Goal: Information Seeking & Learning: Learn about a topic

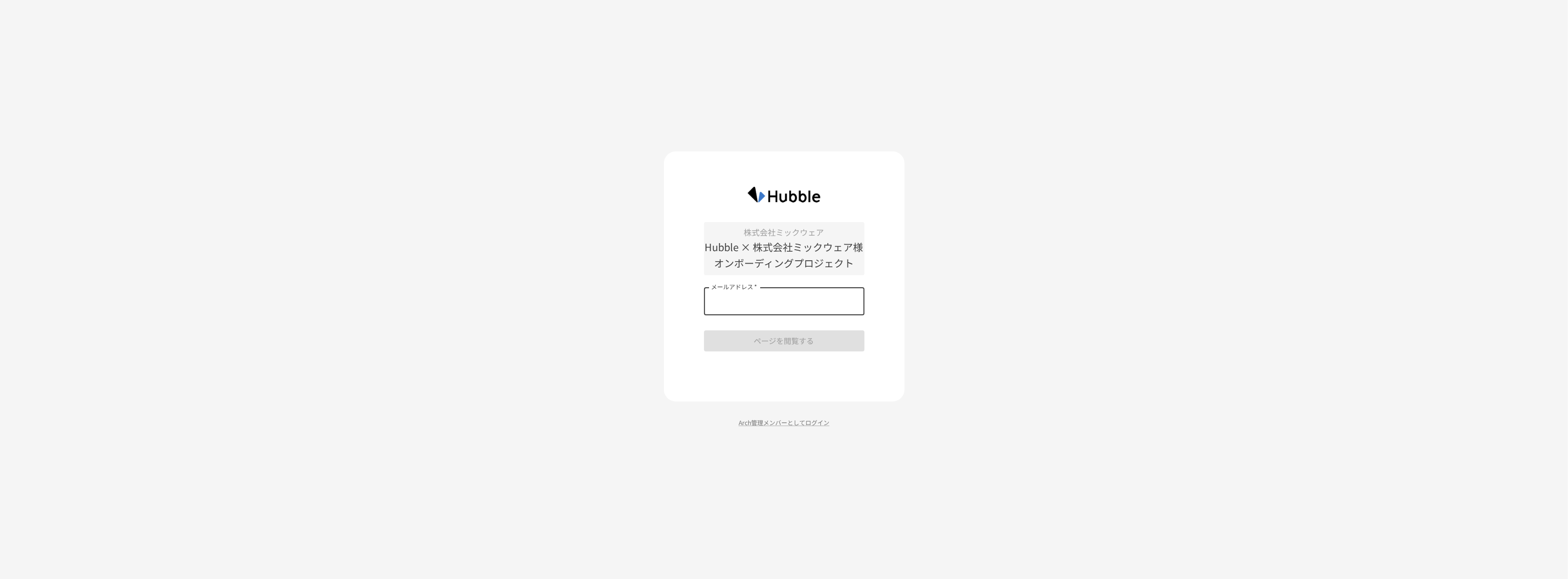
click at [784, 303] on input "メールアドレス   *" at bounding box center [785, 301] width 161 height 28
type input "**********"
click at [793, 346] on button "ページを閲覧する" at bounding box center [785, 341] width 161 height 21
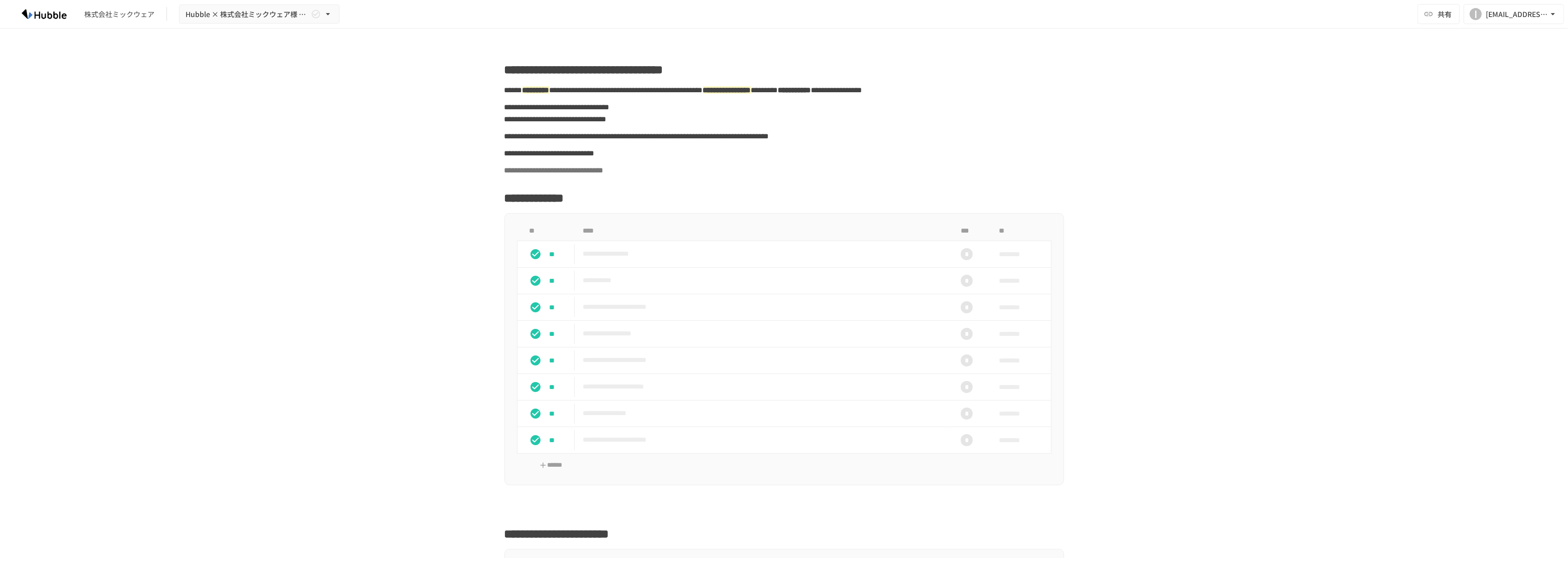
click at [1394, 351] on div "**********" at bounding box center [784, 293] width 1568 height 530
